Goal: Register for event/course

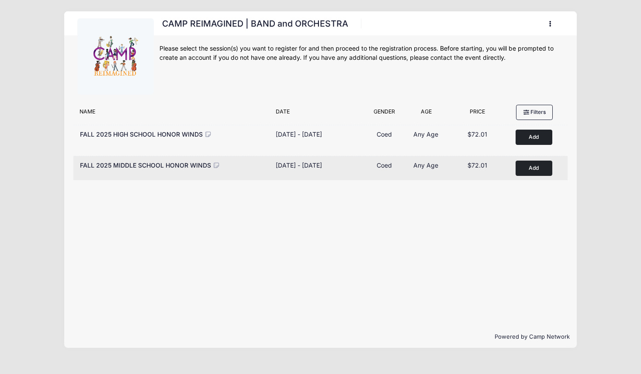
click at [532, 169] on button "Add to Cart" at bounding box center [533, 168] width 37 height 15
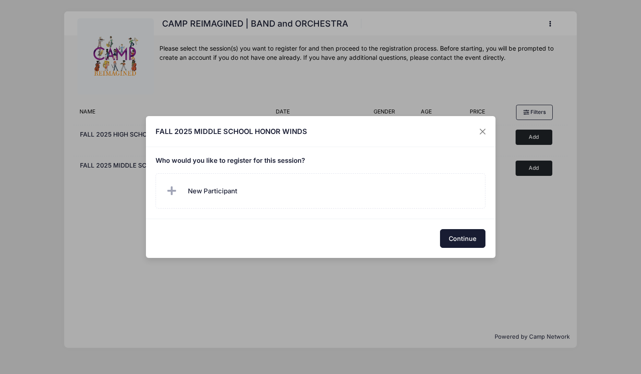
click at [459, 234] on button "Continue" at bounding box center [462, 238] width 45 height 19
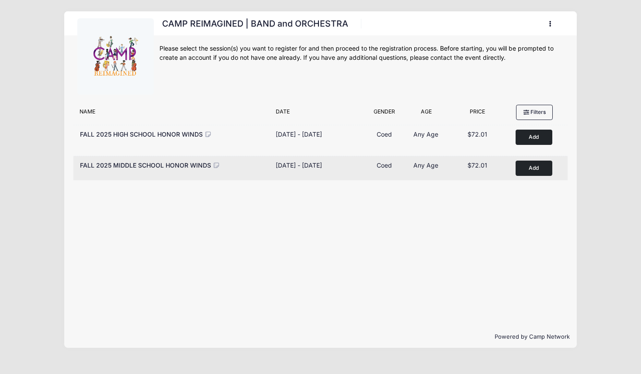
click at [536, 169] on button "Add to Cart" at bounding box center [533, 168] width 37 height 15
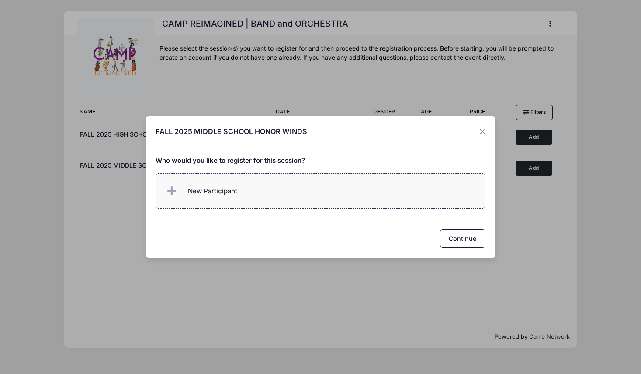
click at [390, 196] on label "New Participant" at bounding box center [320, 190] width 330 height 35
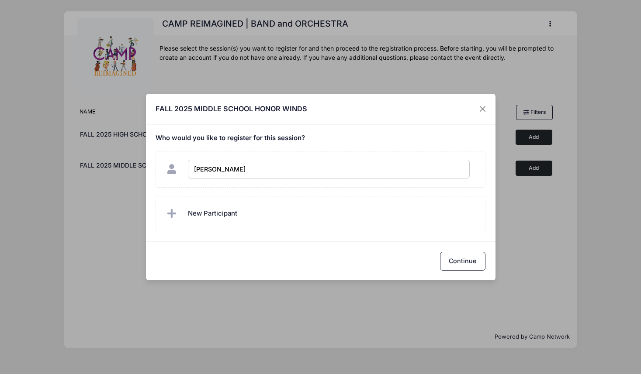
type input "Joachim Priest-Martinez"
checkbox input "true"
click at [465, 258] on button "Continue" at bounding box center [462, 261] width 45 height 19
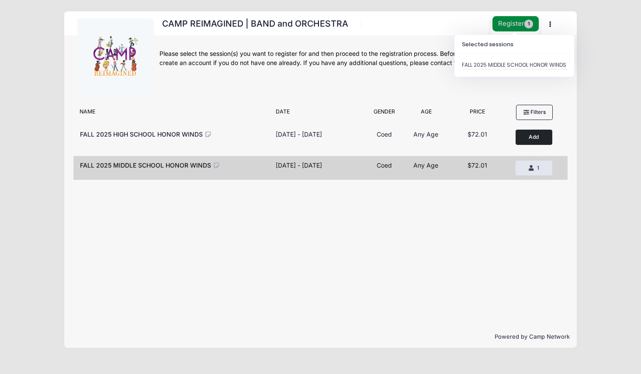
click at [512, 24] on button "Register 1" at bounding box center [515, 23] width 46 height 15
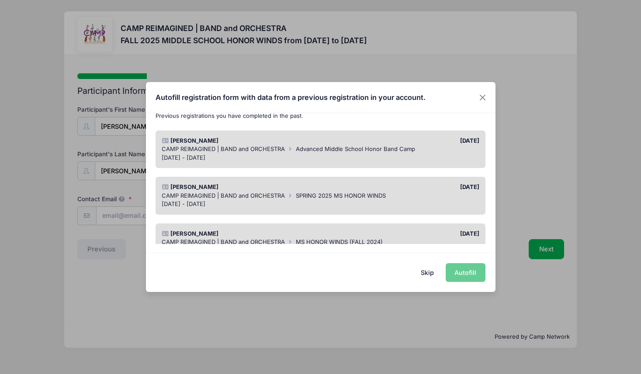
scroll to position [61, 0]
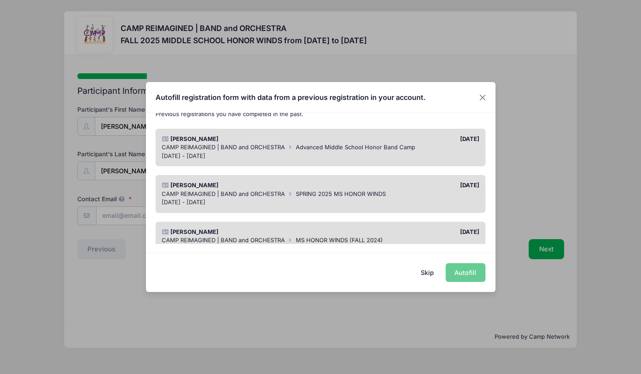
click at [441, 153] on div "Jun 16 - Jun 21, 2025" at bounding box center [320, 156] width 317 height 9
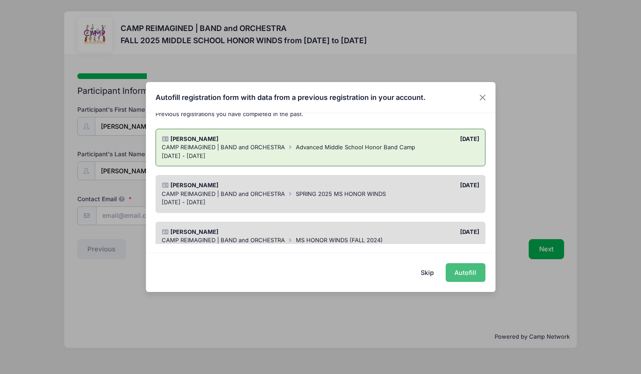
click at [465, 280] on button "Autofill" at bounding box center [465, 272] width 40 height 19
type input "[EMAIL_ADDRESS][DOMAIN_NAME]"
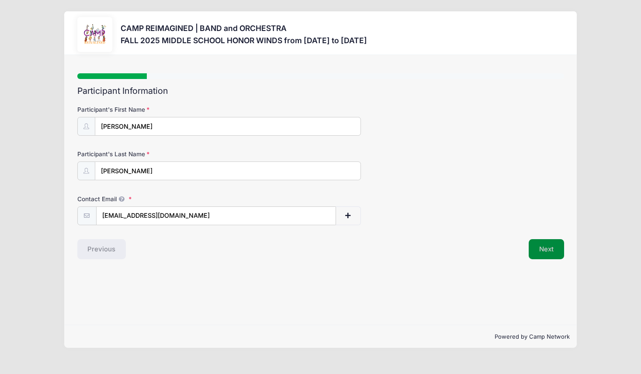
click at [544, 249] on button "Next" at bounding box center [545, 249] width 35 height 20
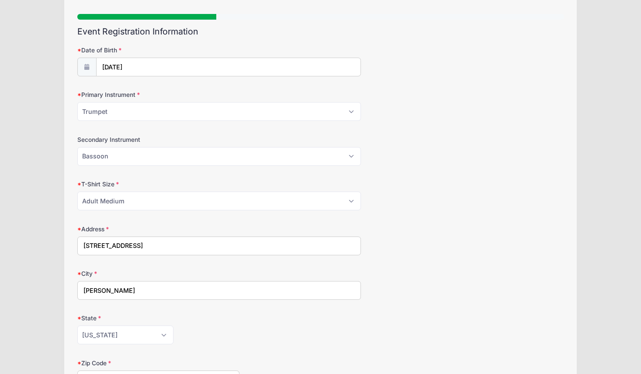
scroll to position [66, 0]
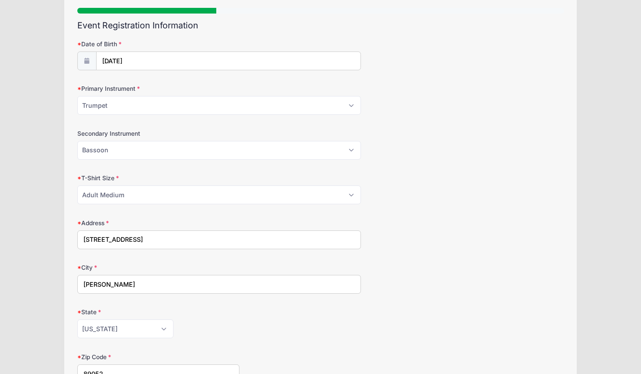
drag, startPoint x: 171, startPoint y: 238, endPoint x: 62, endPoint y: 238, distance: 108.3
type input "2261 Via Firenze"
type input "89044"
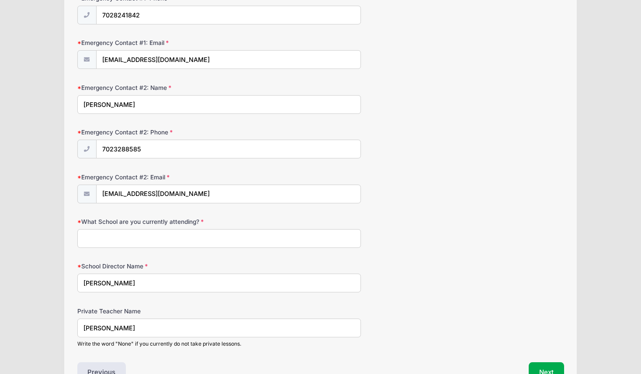
scroll to position [649, 0]
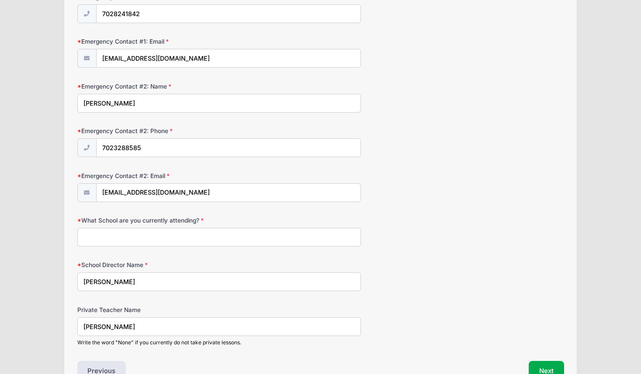
click at [160, 242] on input "What School are you currently attending?" at bounding box center [219, 237] width 284 height 19
type input "Pinecrest St. Rose"
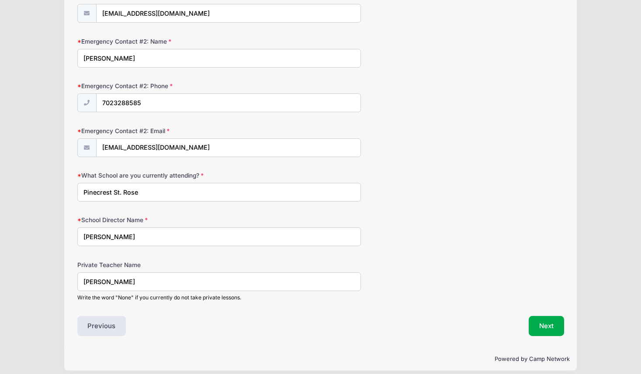
scroll to position [695, 0]
click at [550, 324] on button "Next" at bounding box center [545, 326] width 35 height 20
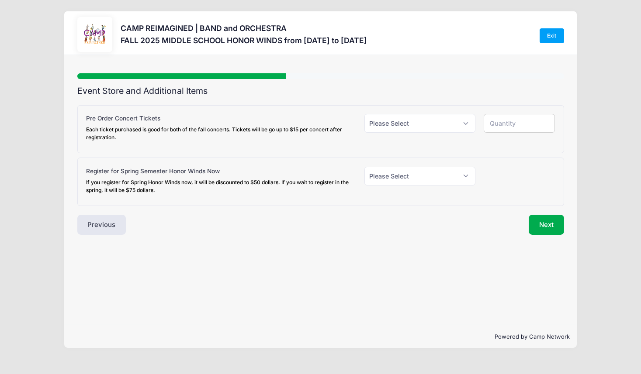
scroll to position [0, 0]
click at [439, 124] on select "Please Select Yes (+$18.00) No" at bounding box center [419, 123] width 111 height 19
select select "0"
click at [422, 179] on select "Please Select Yes (+$50.00) No" at bounding box center [419, 176] width 111 height 19
click at [439, 176] on select "Please Select Yes (+$50.00) No" at bounding box center [419, 176] width 111 height 19
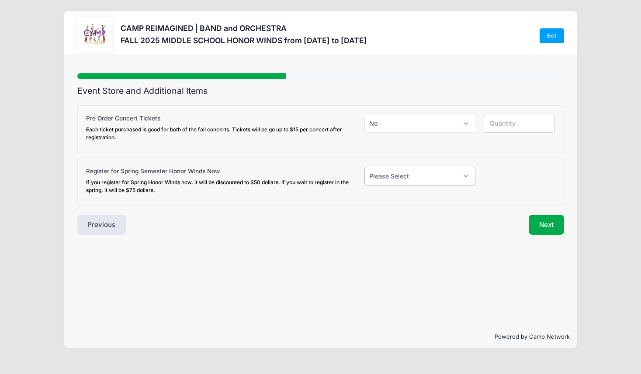
select select "1"
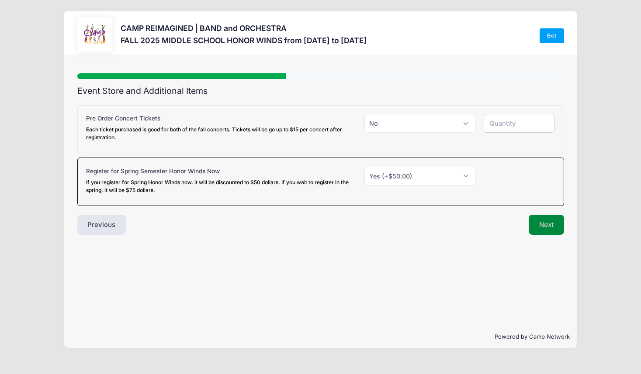
click at [546, 227] on button "Next" at bounding box center [545, 225] width 35 height 20
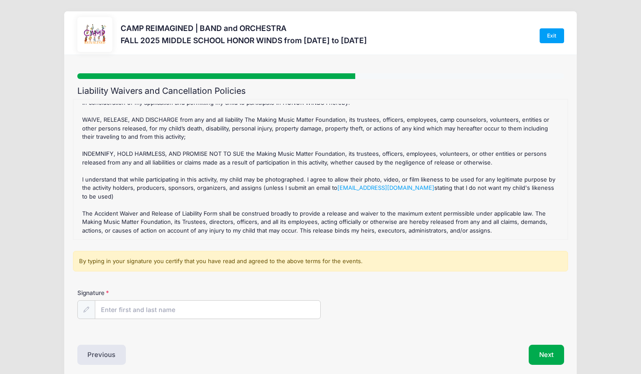
scroll to position [36, 0]
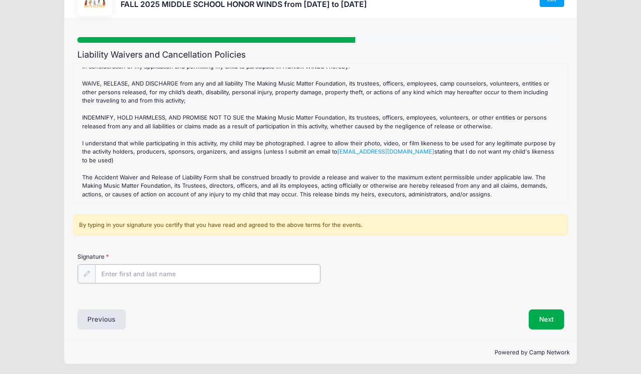
click at [134, 272] on input "Signature" at bounding box center [207, 274] width 225 height 19
type input "Andrea Priest"
click at [403, 314] on div "Next" at bounding box center [445, 319] width 248 height 20
click at [540, 321] on button "Next" at bounding box center [545, 319] width 35 height 20
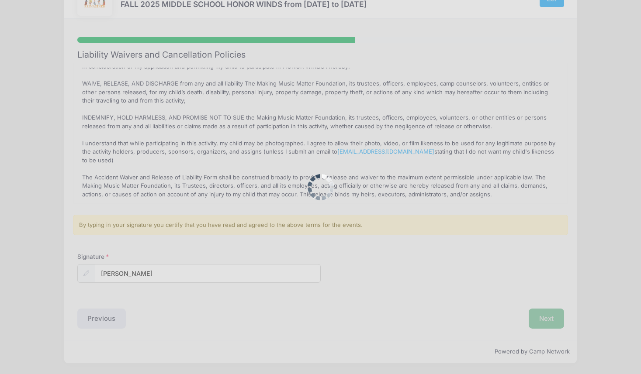
scroll to position [0, 0]
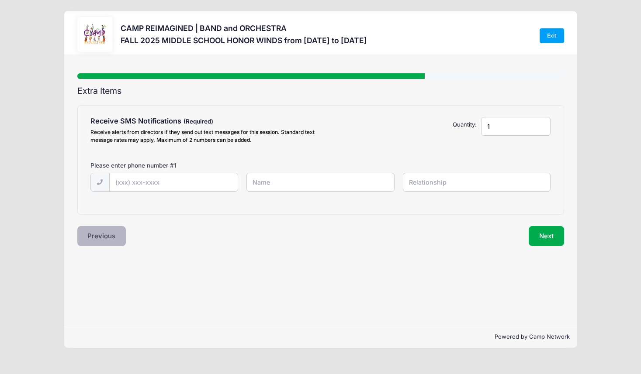
click at [98, 234] on button "Previous" at bounding box center [101, 236] width 49 height 20
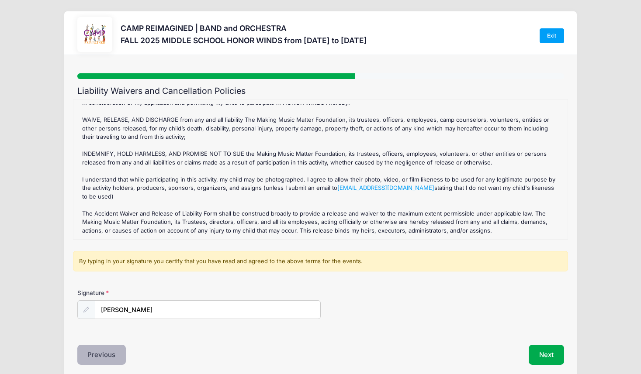
click at [105, 362] on button "Previous" at bounding box center [101, 355] width 49 height 20
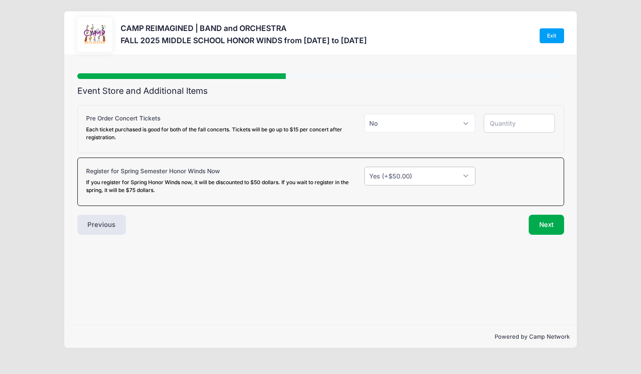
click at [421, 176] on select "Please Select Yes (+$50.00) No" at bounding box center [419, 176] width 111 height 19
select select "0"
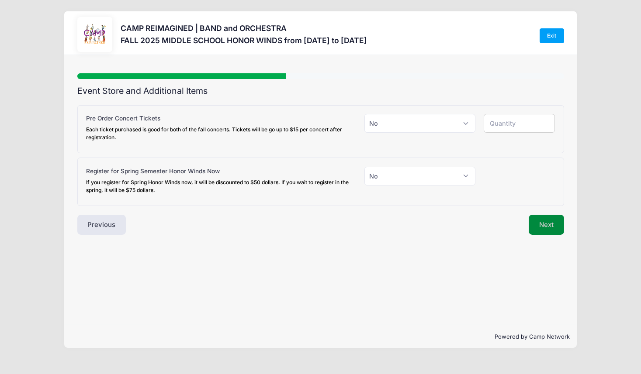
click at [549, 224] on button "Next" at bounding box center [545, 225] width 35 height 20
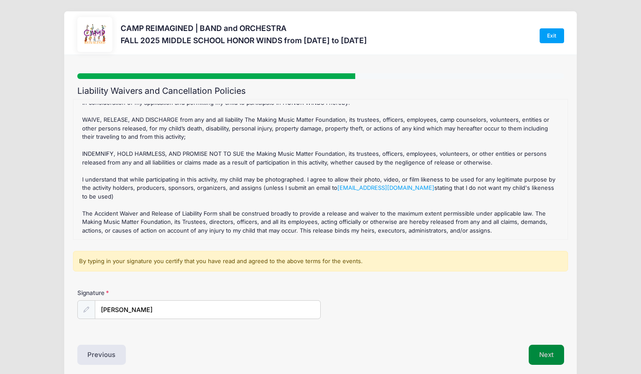
click at [546, 354] on button "Next" at bounding box center [545, 355] width 35 height 20
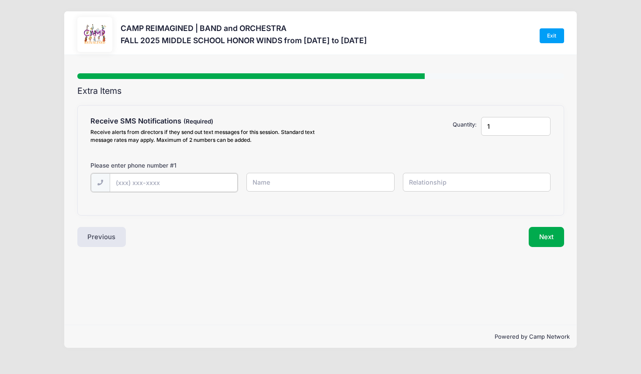
click at [0, 0] on input "text" at bounding box center [0, 0] width 0 height 0
type input "(702) 824-1842"
type input "Andrea Priest"
click at [0, 0] on input "text" at bounding box center [0, 0] width 0 height 0
type input "mother"
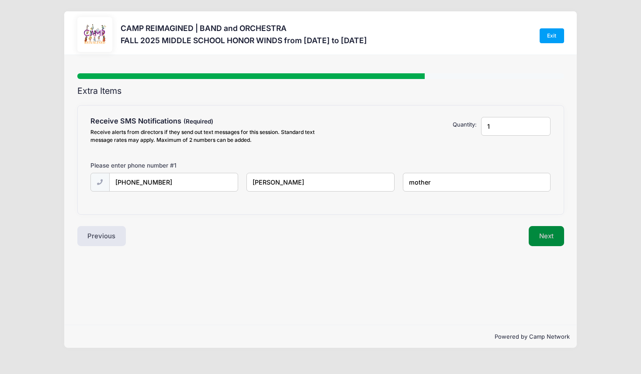
click at [554, 234] on button "Next" at bounding box center [545, 236] width 35 height 20
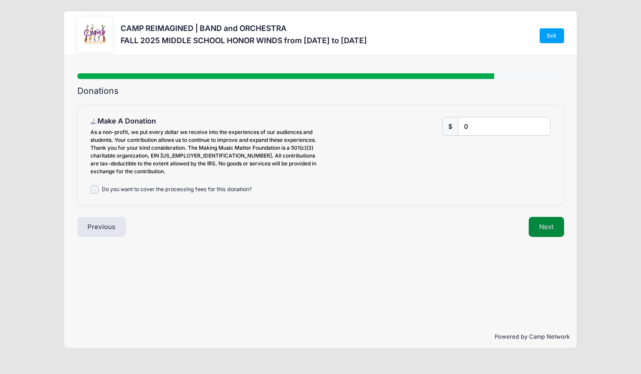
click at [547, 228] on button "Next" at bounding box center [545, 227] width 35 height 20
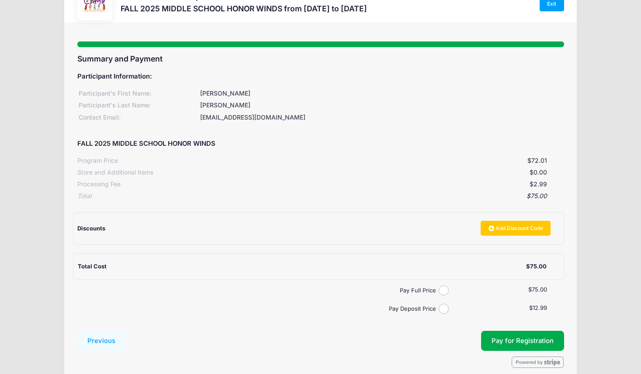
scroll to position [71, 0]
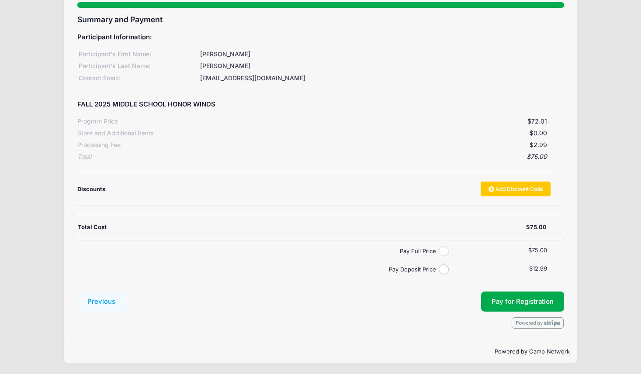
click at [445, 250] on input "Pay Full Price" at bounding box center [443, 251] width 10 height 10
radio input "true"
click at [525, 301] on span "Pay for Registration" at bounding box center [522, 302] width 62 height 8
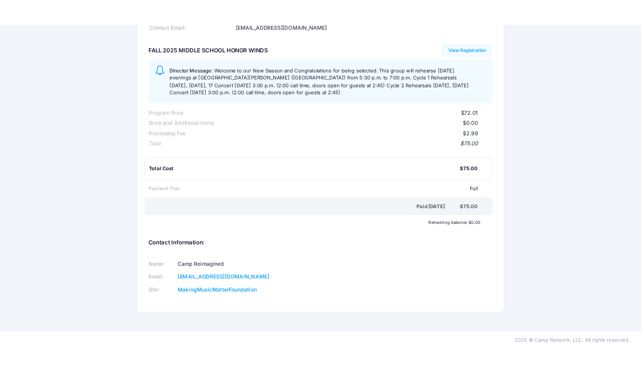
scroll to position [98, 0]
